Goal: Task Accomplishment & Management: Use online tool/utility

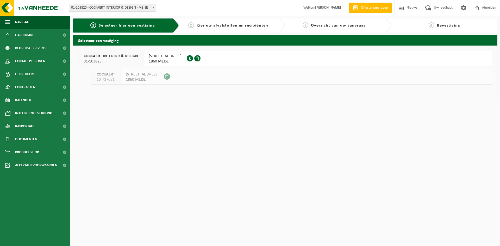
click at [171, 60] on span "1860 MEISE" at bounding box center [165, 61] width 33 height 5
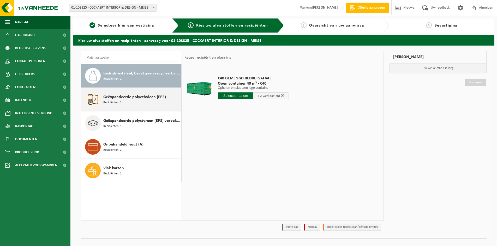
click at [129, 100] on span "Geëxpandeerde polyethyleen (EPE)" at bounding box center [134, 97] width 63 height 6
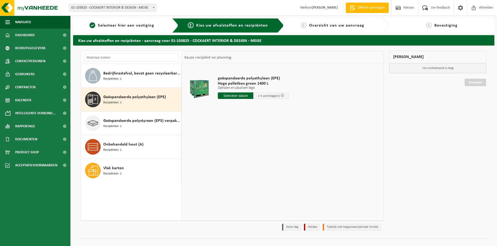
click at [238, 96] on input "text" at bounding box center [235, 96] width 35 height 7
click at [222, 159] on div "29" at bounding box center [222, 159] width 9 height 8
type input "Van 2025-09-29"
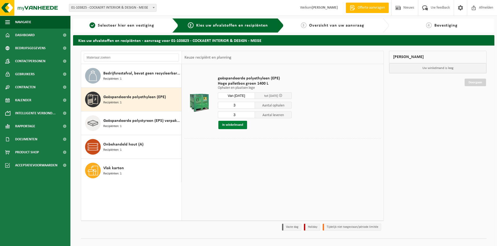
click at [237, 125] on button "In winkelmand" at bounding box center [232, 125] width 29 height 8
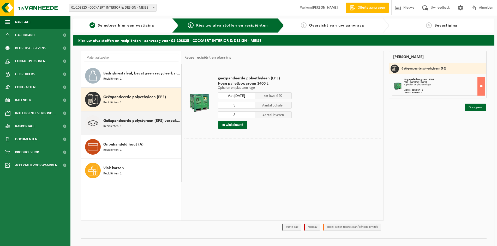
click at [137, 123] on span "Geëxpandeerde polystyreen (EPS) verpakking (< 1 m² per stuk), recycleerbaar" at bounding box center [141, 121] width 77 height 6
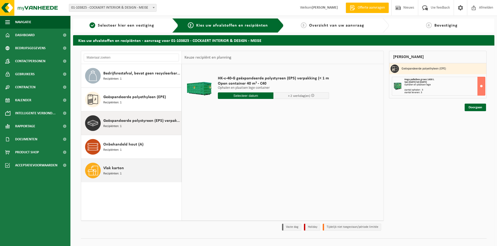
click at [124, 171] on div "Vlak karton Recipiënten: 1" at bounding box center [141, 171] width 77 height 16
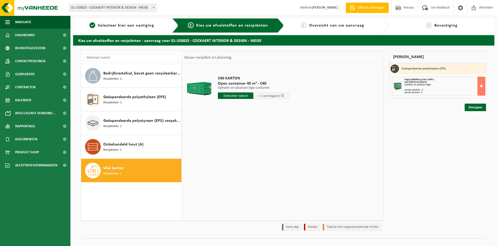
click at [239, 95] on input "text" at bounding box center [235, 96] width 35 height 7
click at [224, 159] on div "29" at bounding box center [222, 159] width 9 height 8
type input "Van 2025-09-29"
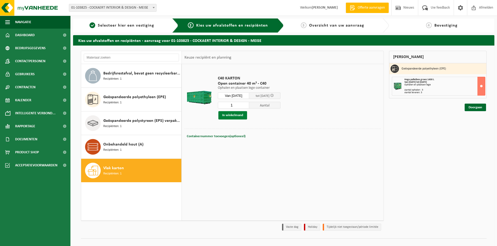
click at [235, 116] on button "In winkelmand" at bounding box center [232, 115] width 29 height 8
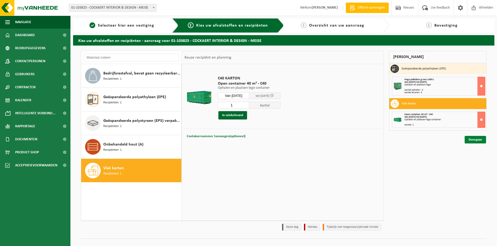
click at [475, 140] on link "Doorgaan" at bounding box center [474, 140] width 21 height 8
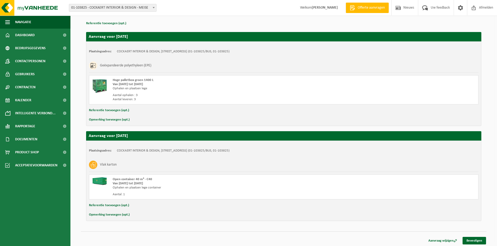
scroll to position [77, 0]
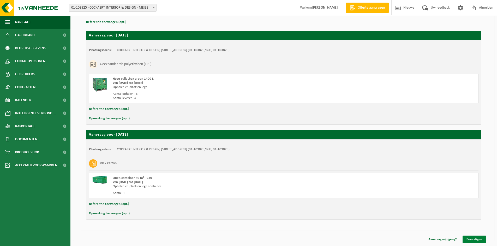
click at [471, 239] on link "Bevestigen" at bounding box center [473, 240] width 23 height 8
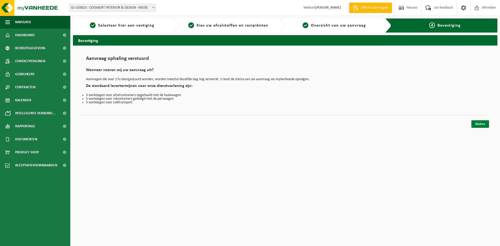
click at [482, 124] on link "Sluiten" at bounding box center [481, 124] width 18 height 8
